Goal: Transaction & Acquisition: Purchase product/service

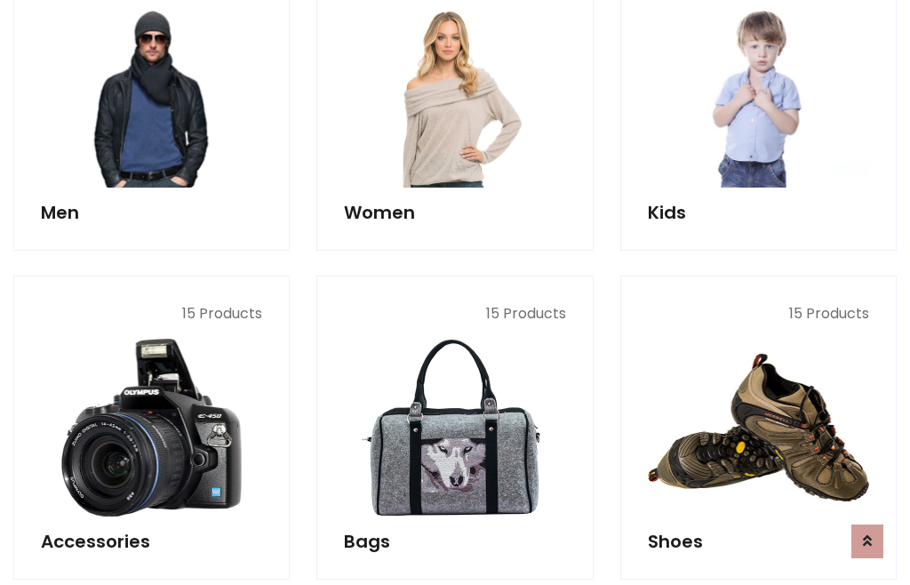
scroll to position [1290, 0]
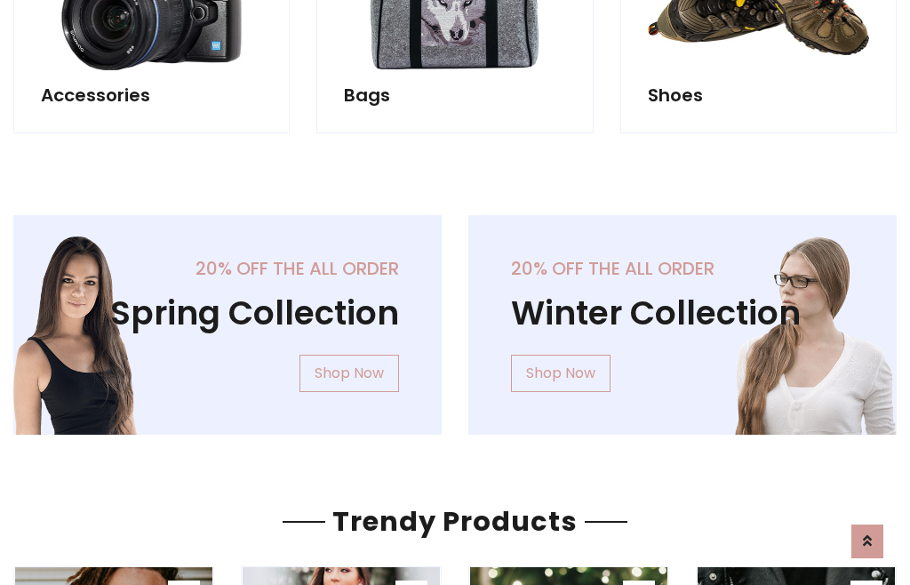
click at [455, 317] on div "20% off the all order Winter Collection Shop Now" at bounding box center [682, 339] width 455 height 248
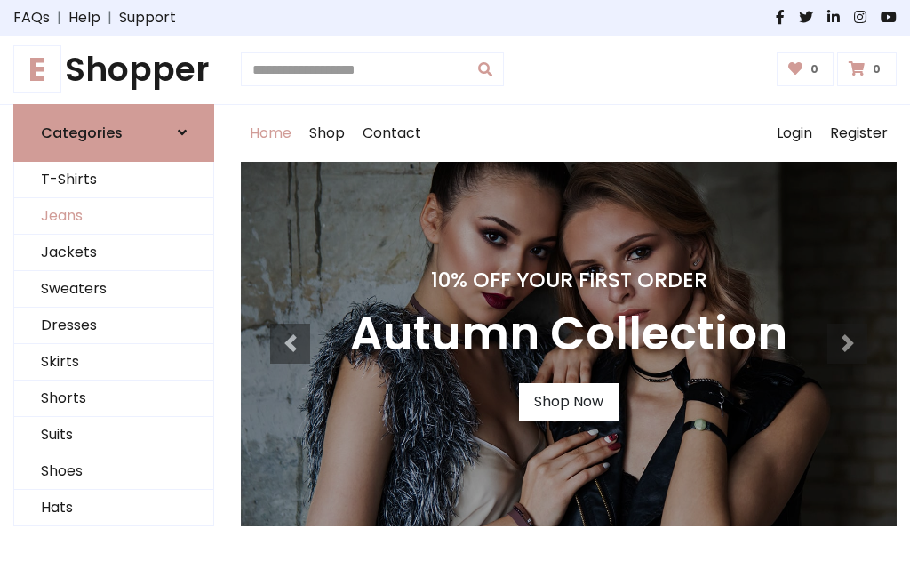
click at [114, 216] on link "Jeans" at bounding box center [113, 216] width 199 height 36
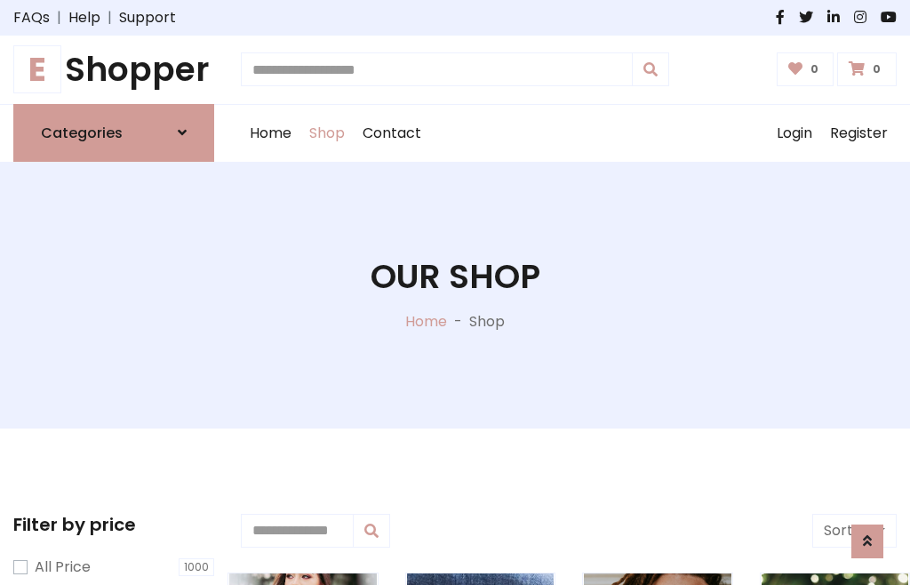
scroll to position [561, 0]
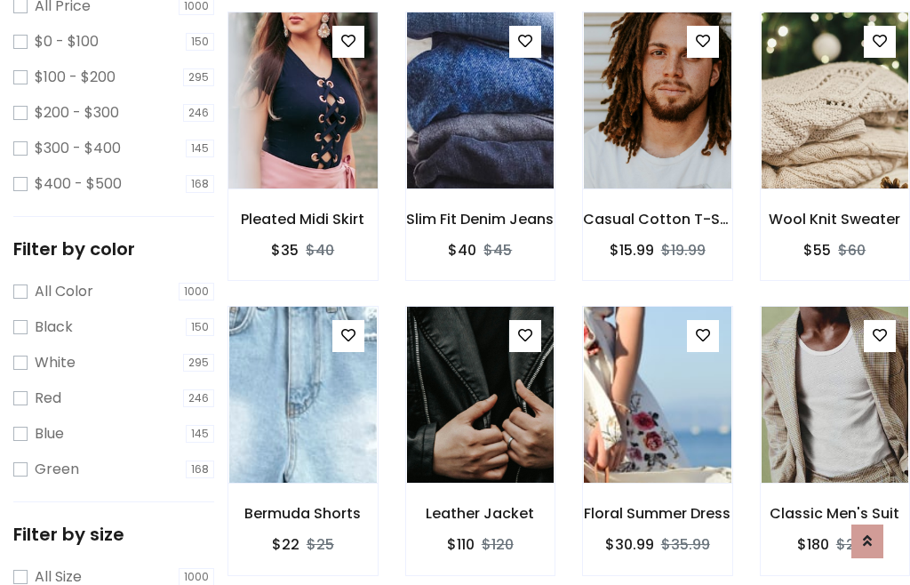
click at [302, 139] on img at bounding box center [302, 100] width 177 height 427
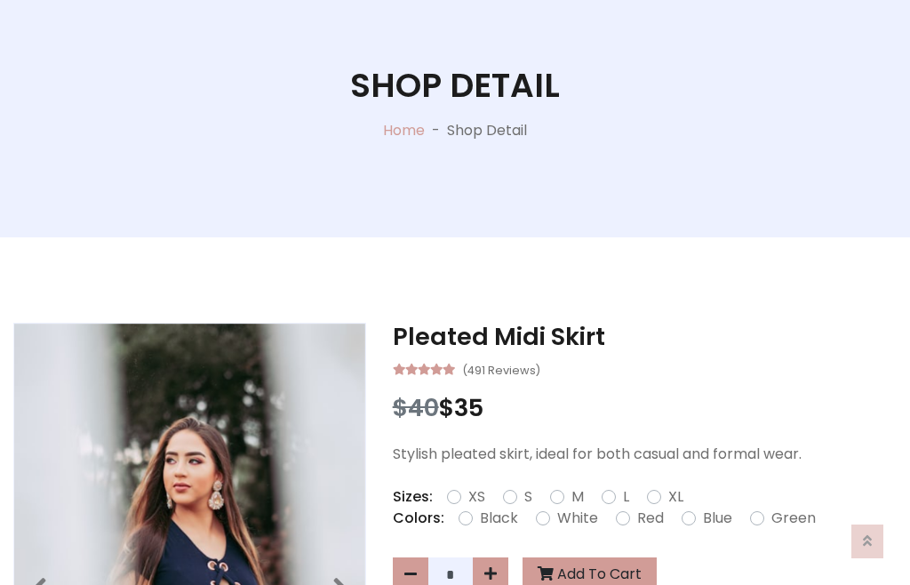
scroll to position [191, 0]
click at [648, 518] on label "Red" at bounding box center [650, 518] width 27 height 21
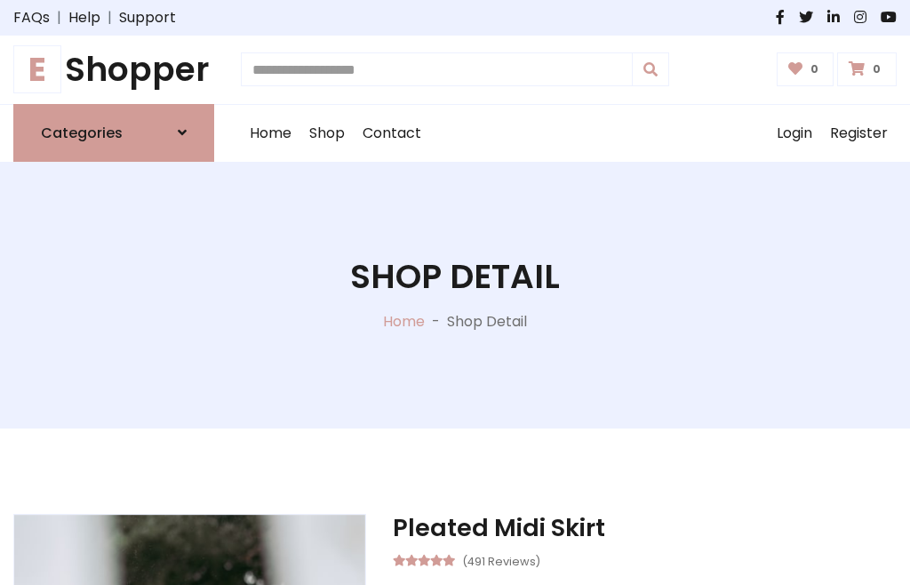
click at [455, 292] on h1 "Shop Detail" at bounding box center [455, 277] width 210 height 40
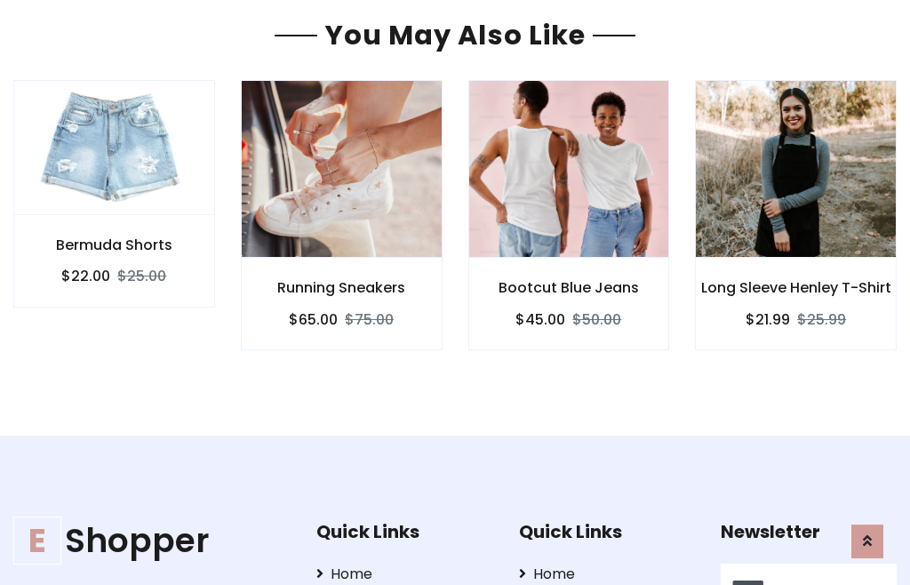
type input "******"
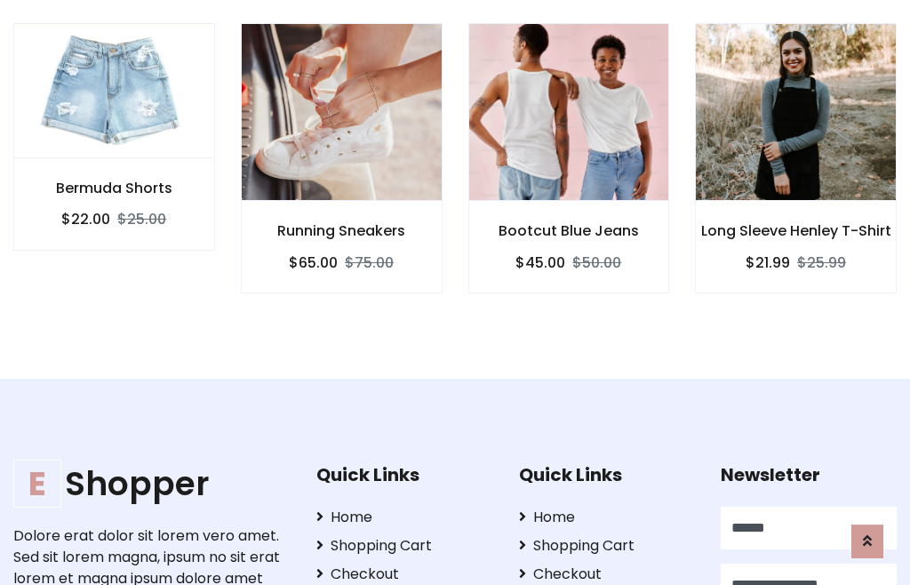
scroll to position [0, 1]
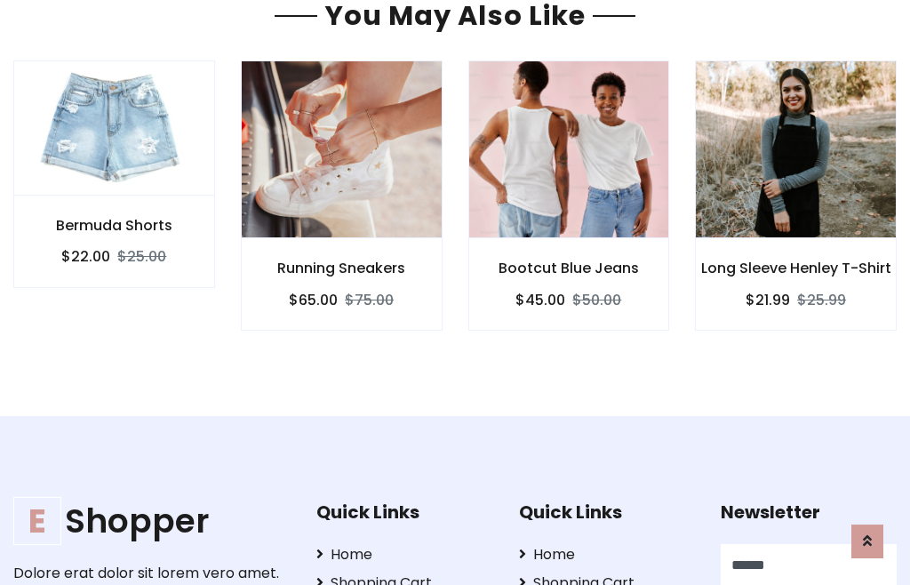
type input "**********"
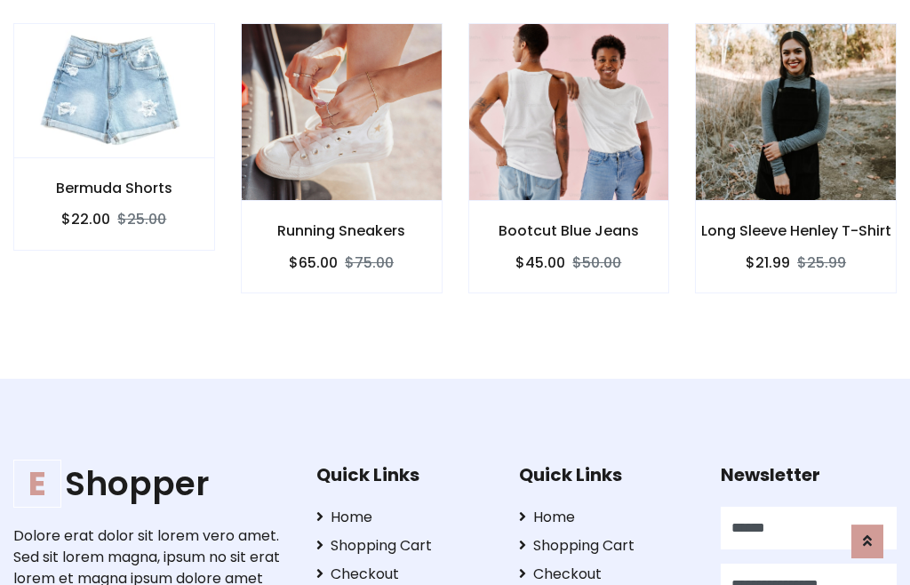
scroll to position [1573, 0]
